Goal: Task Accomplishment & Management: Use online tool/utility

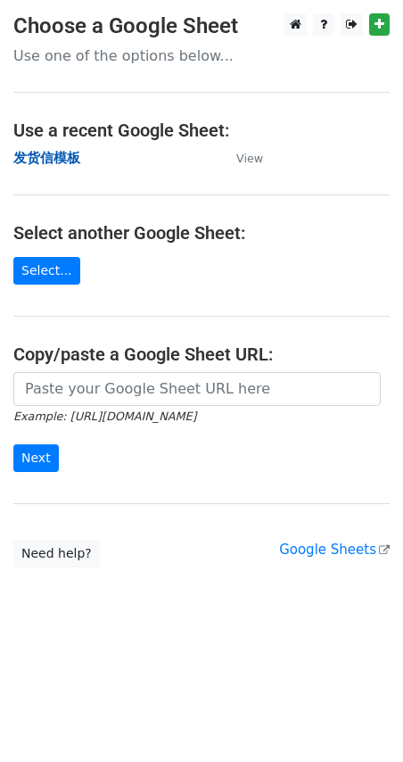
click at [48, 154] on strong "发货信模板" at bounding box center [46, 158] width 67 height 16
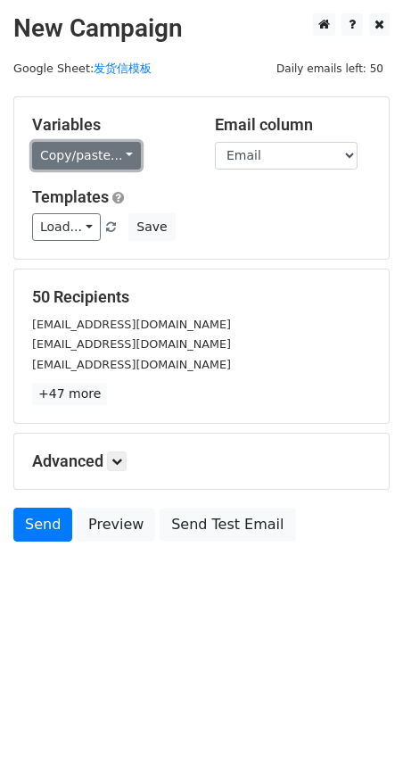
click at [46, 153] on link "Copy/paste..." at bounding box center [86, 156] width 109 height 28
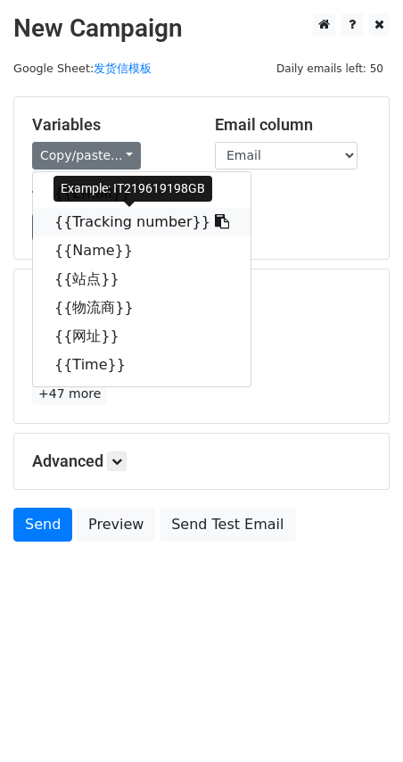
click at [78, 220] on link "{{Tracking number}}" at bounding box center [142, 222] width 218 height 29
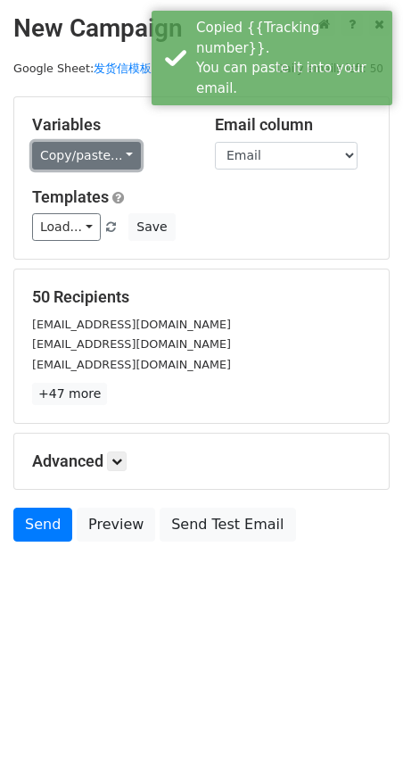
click at [85, 152] on link "Copy/paste..." at bounding box center [86, 156] width 109 height 28
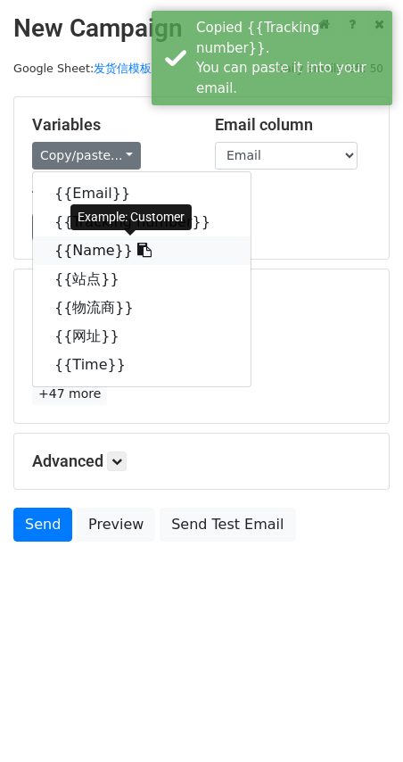
click at [107, 249] on link "{{Name}}" at bounding box center [142, 251] width 218 height 29
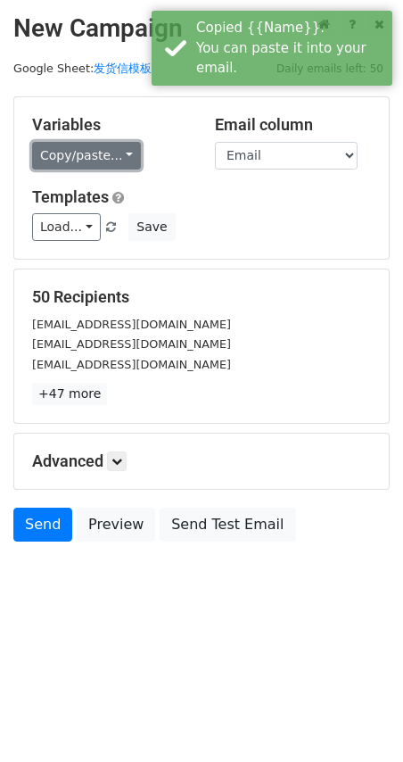
click at [70, 158] on link "Copy/paste..." at bounding box center [86, 156] width 109 height 28
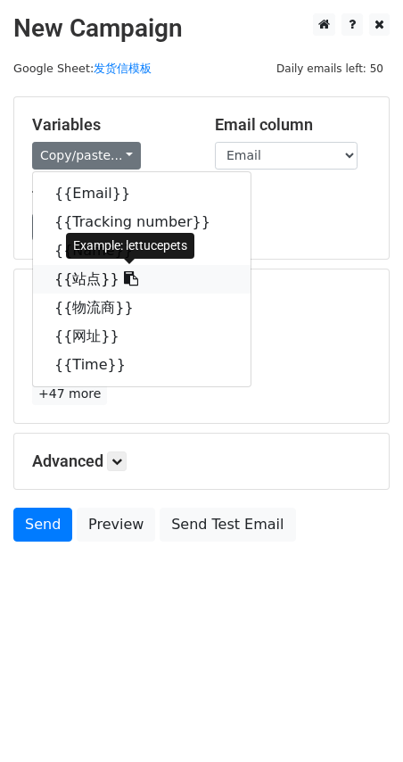
drag, startPoint x: 87, startPoint y: 280, endPoint x: 2, endPoint y: 295, distance: 86.9
click at [88, 280] on link "{{站点}}" at bounding box center [142, 279] width 218 height 29
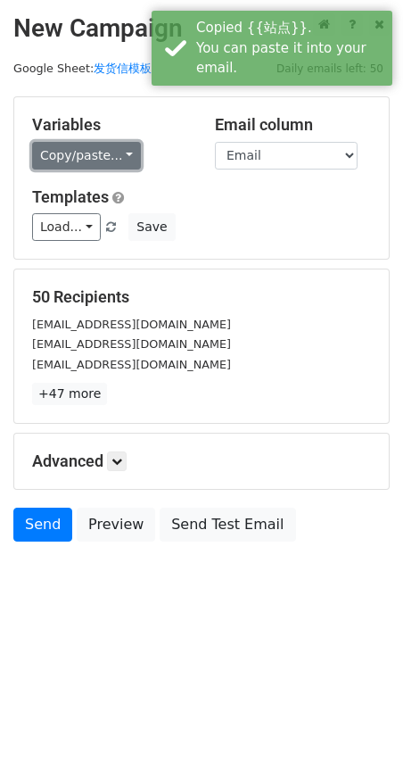
click at [106, 154] on link "Copy/paste..." at bounding box center [86, 156] width 109 height 28
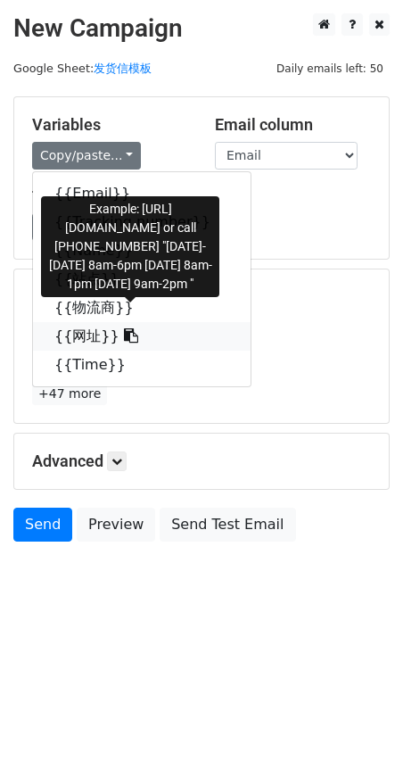
click at [95, 329] on link "{{网址}}" at bounding box center [142, 336] width 218 height 29
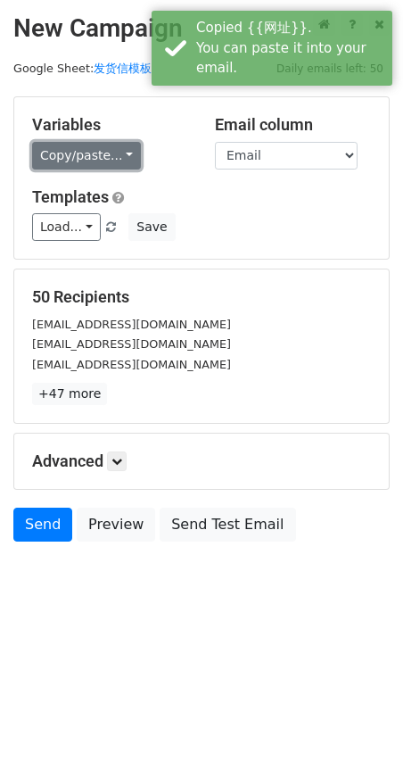
click at [97, 157] on link "Copy/paste..." at bounding box center [86, 156] width 109 height 28
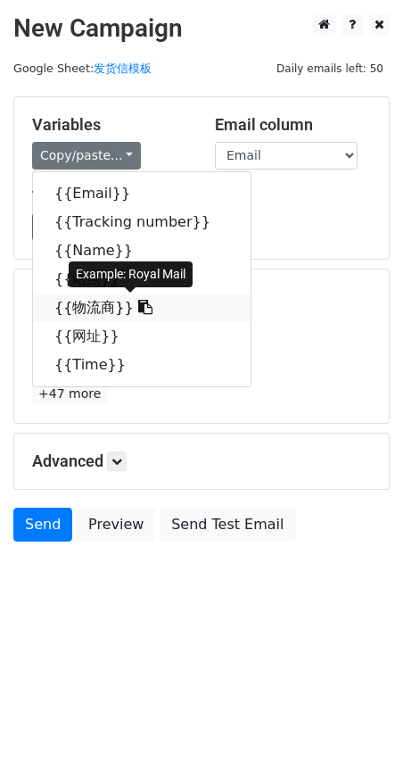
click at [87, 311] on link "{{物流商}}" at bounding box center [142, 308] width 218 height 29
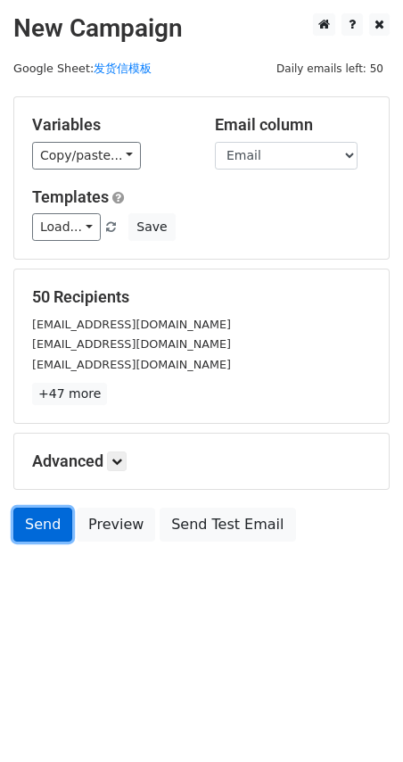
click at [46, 528] on link "Send" at bounding box center [42, 525] width 59 height 34
